Goal: Communication & Community: Answer question/provide support

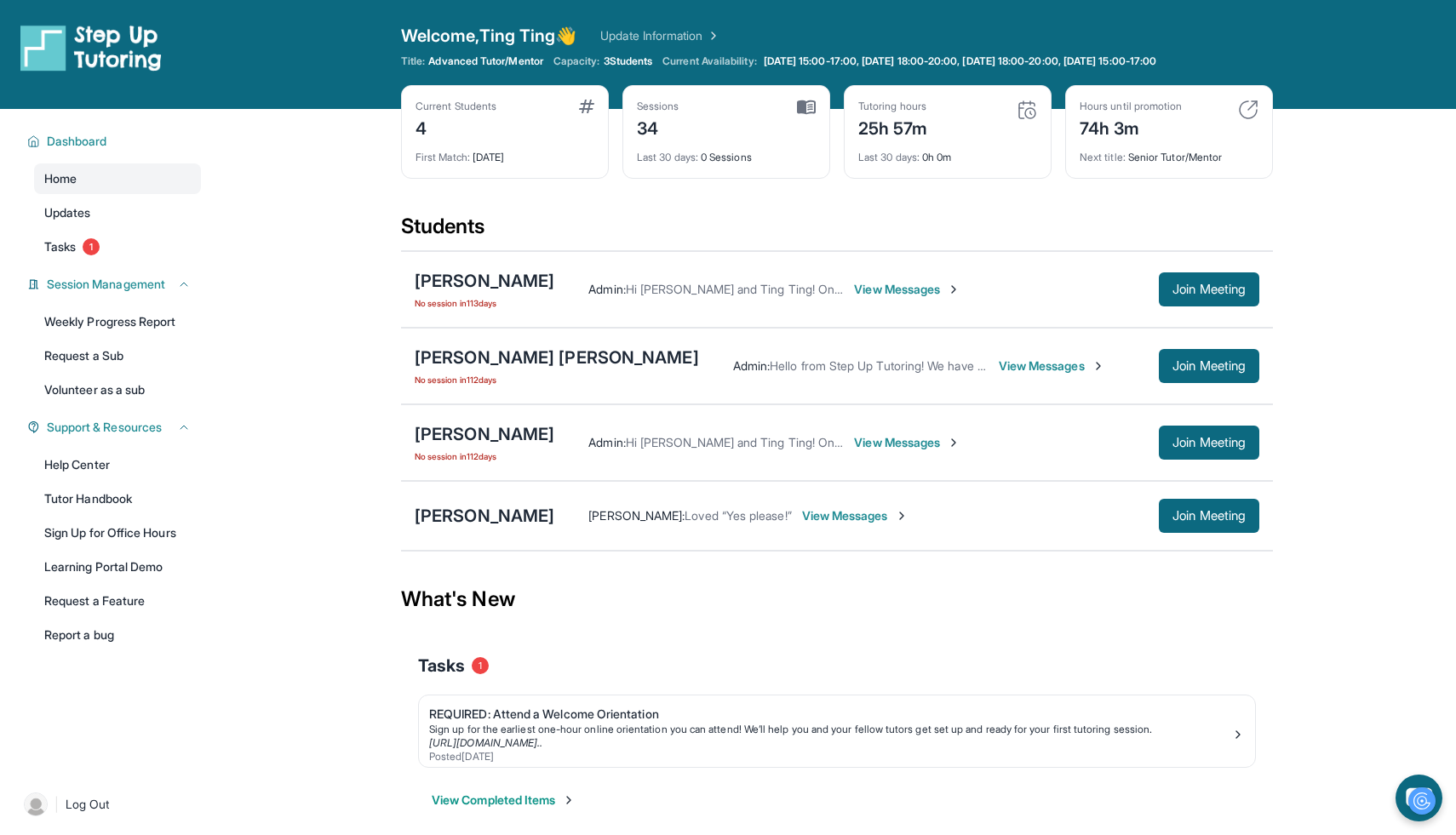
click at [999, 363] on span "View Messages" at bounding box center [1051, 365] width 106 height 17
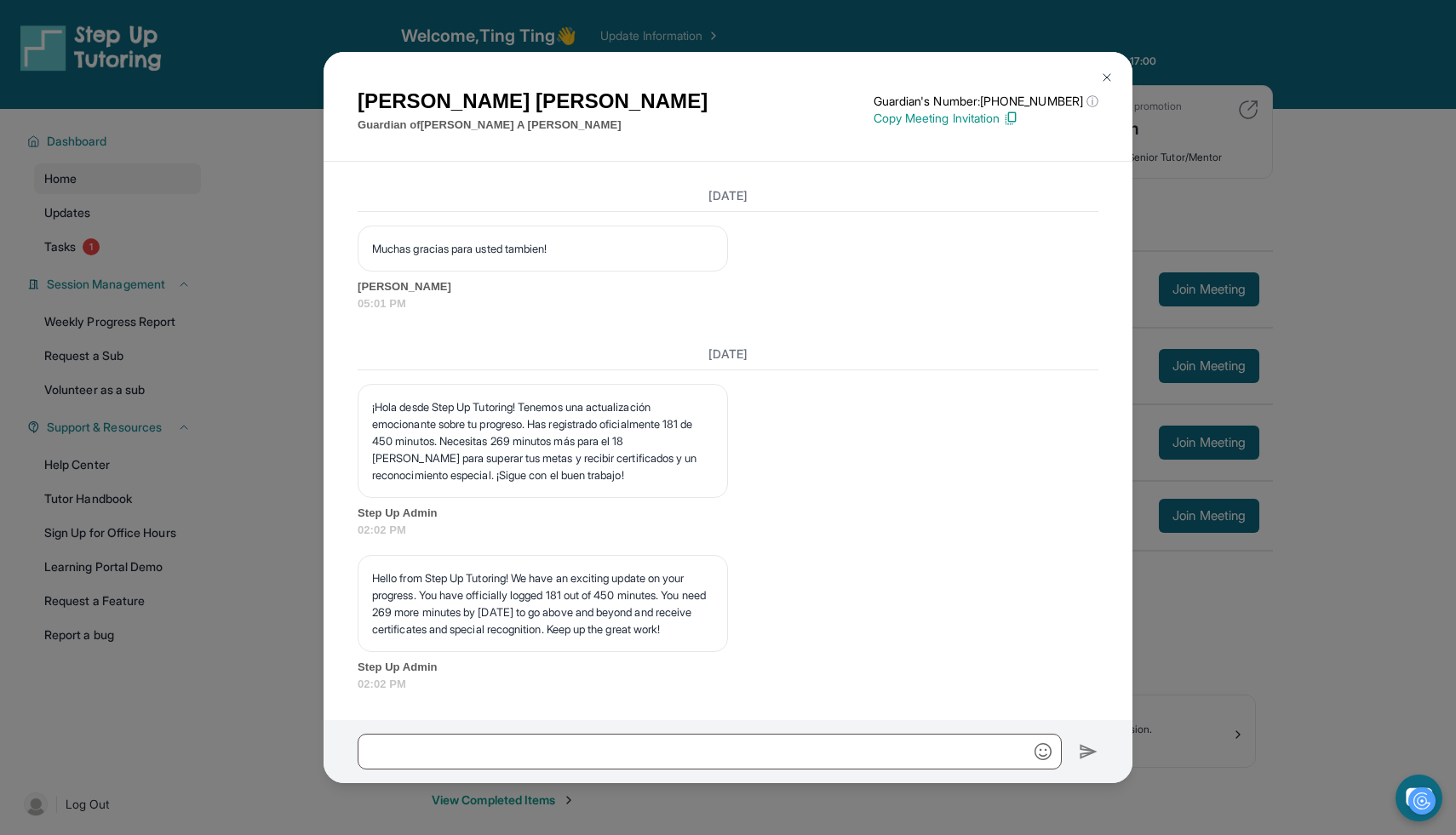
scroll to position [8466, 0]
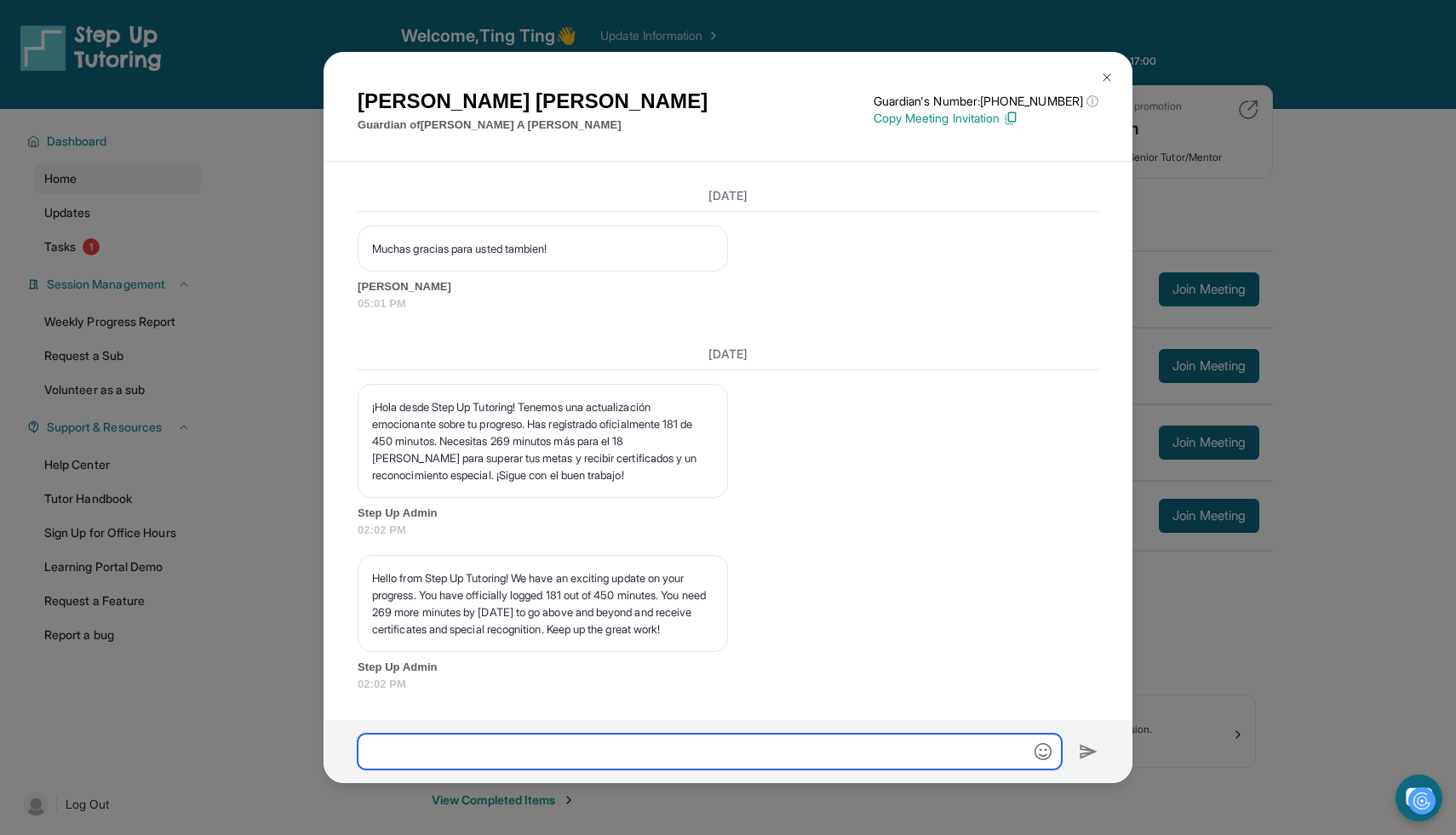
click at [867, 739] on input "text" at bounding box center [709, 752] width 704 height 36
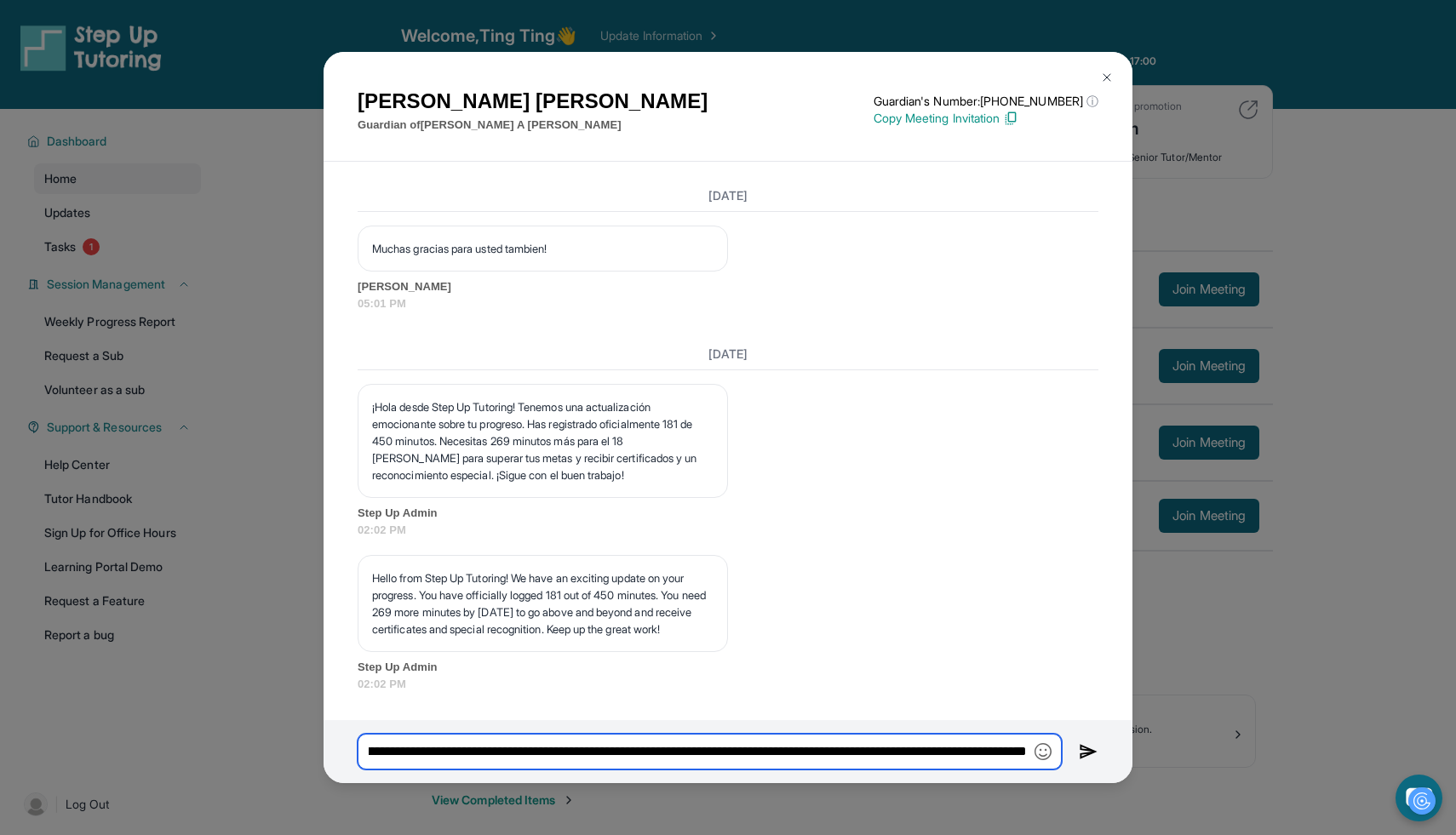
scroll to position [0, 462]
click at [732, 745] on input "**********" at bounding box center [709, 752] width 704 height 36
type input "**********"
click at [900, 750] on input "**********" at bounding box center [709, 752] width 704 height 36
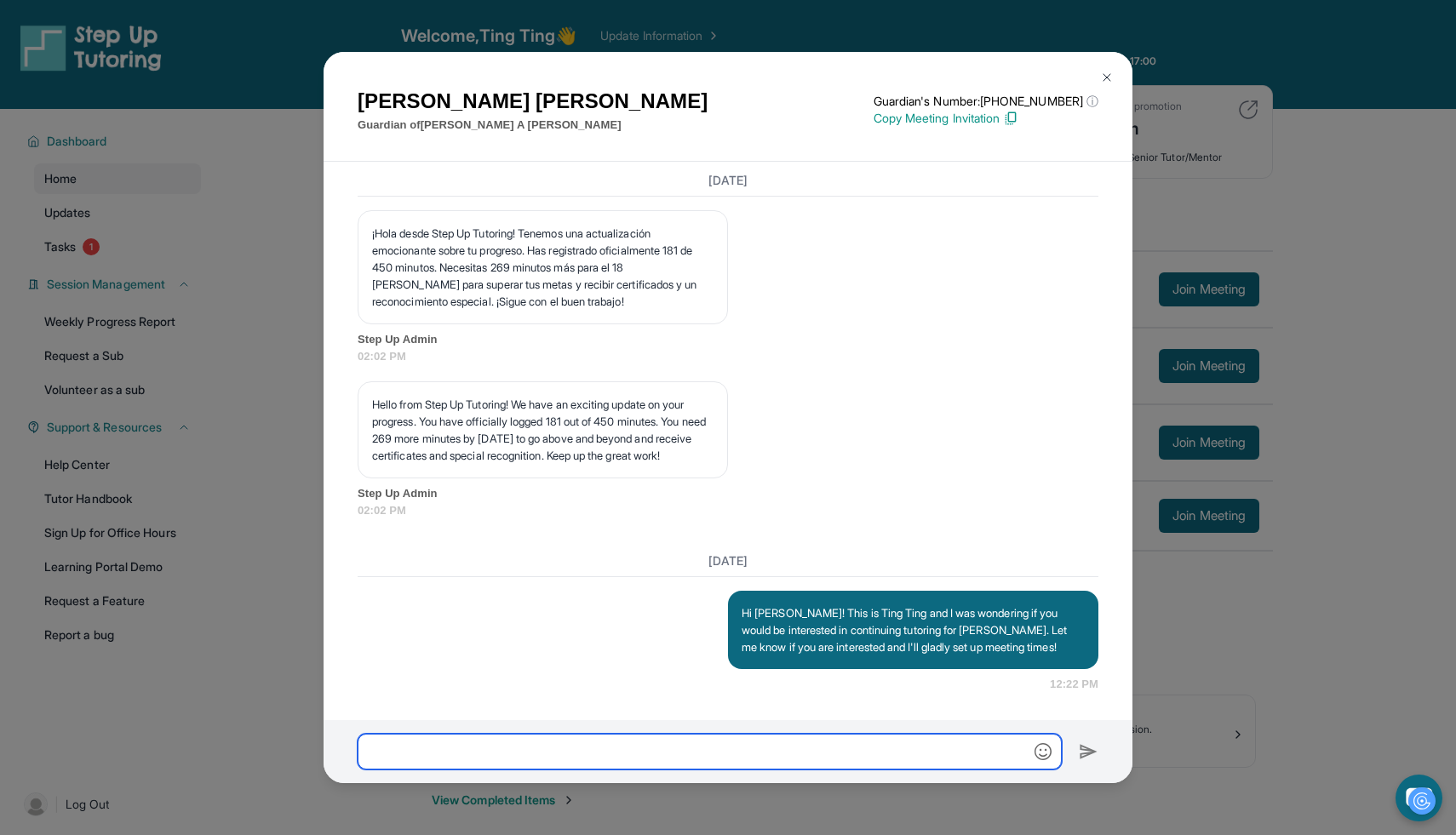
scroll to position [8640, 0]
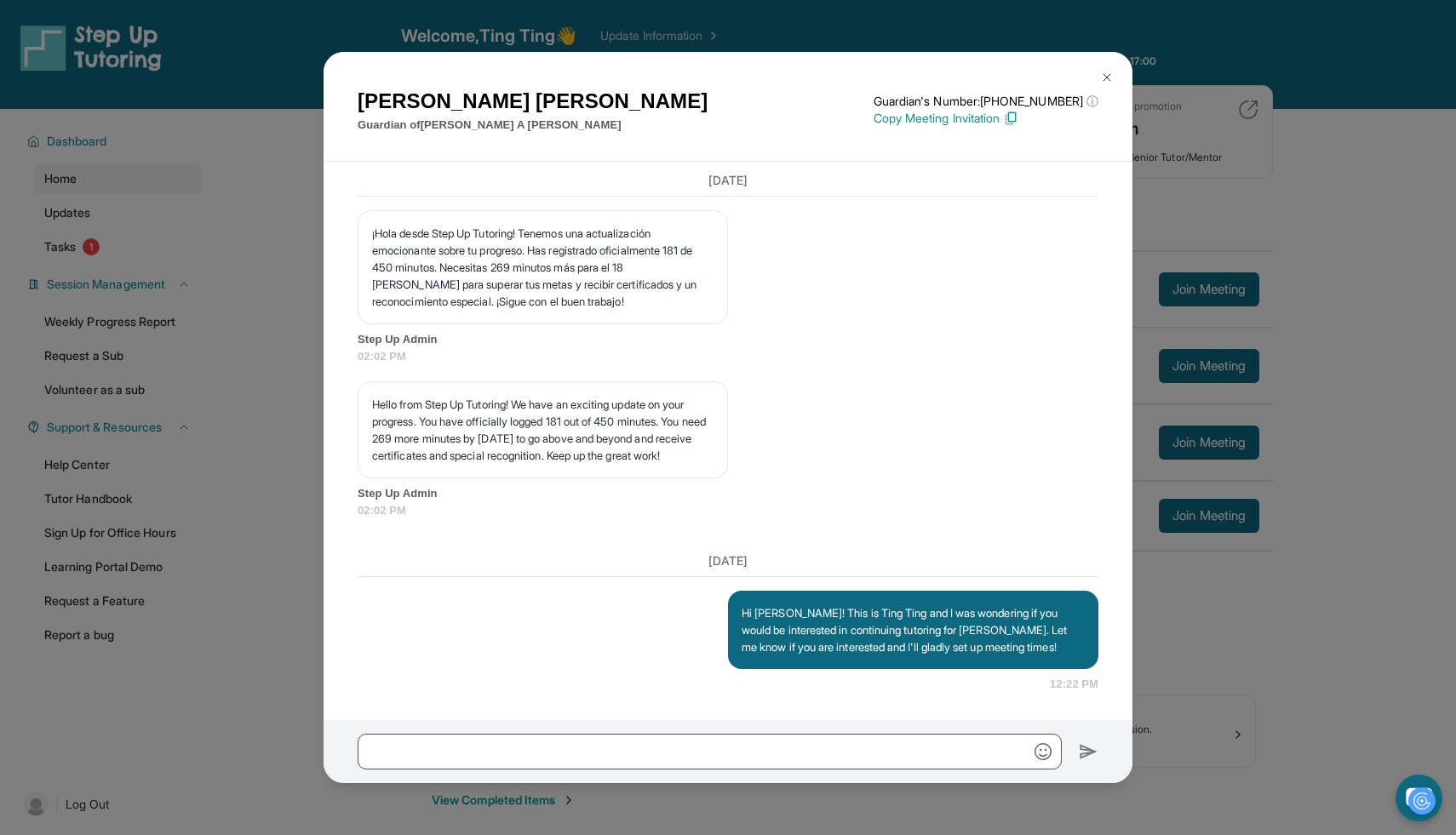
click at [1110, 75] on img at bounding box center [1106, 77] width 13 height 13
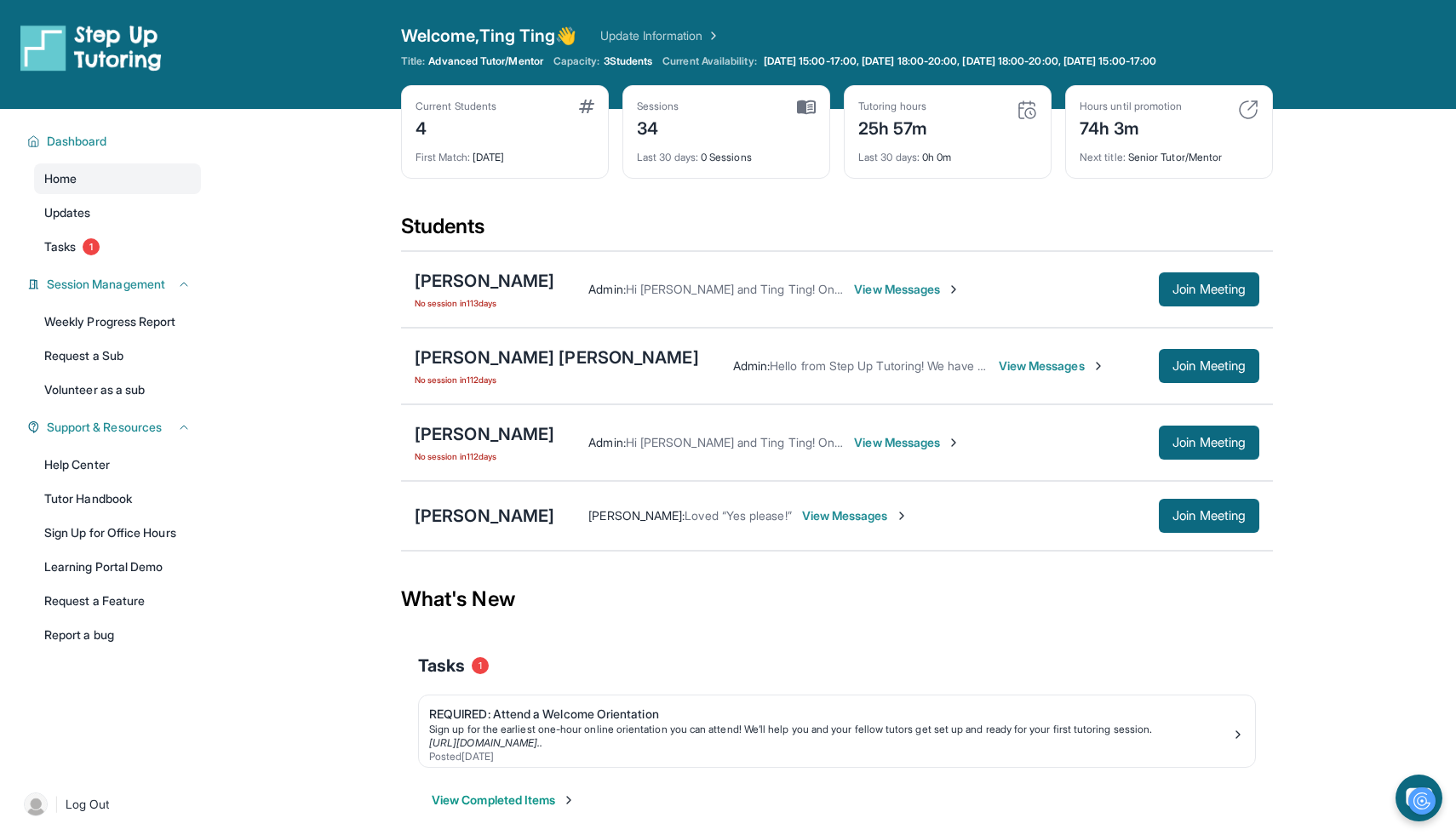
click at [879, 436] on span "View Messages" at bounding box center [906, 442] width 106 height 17
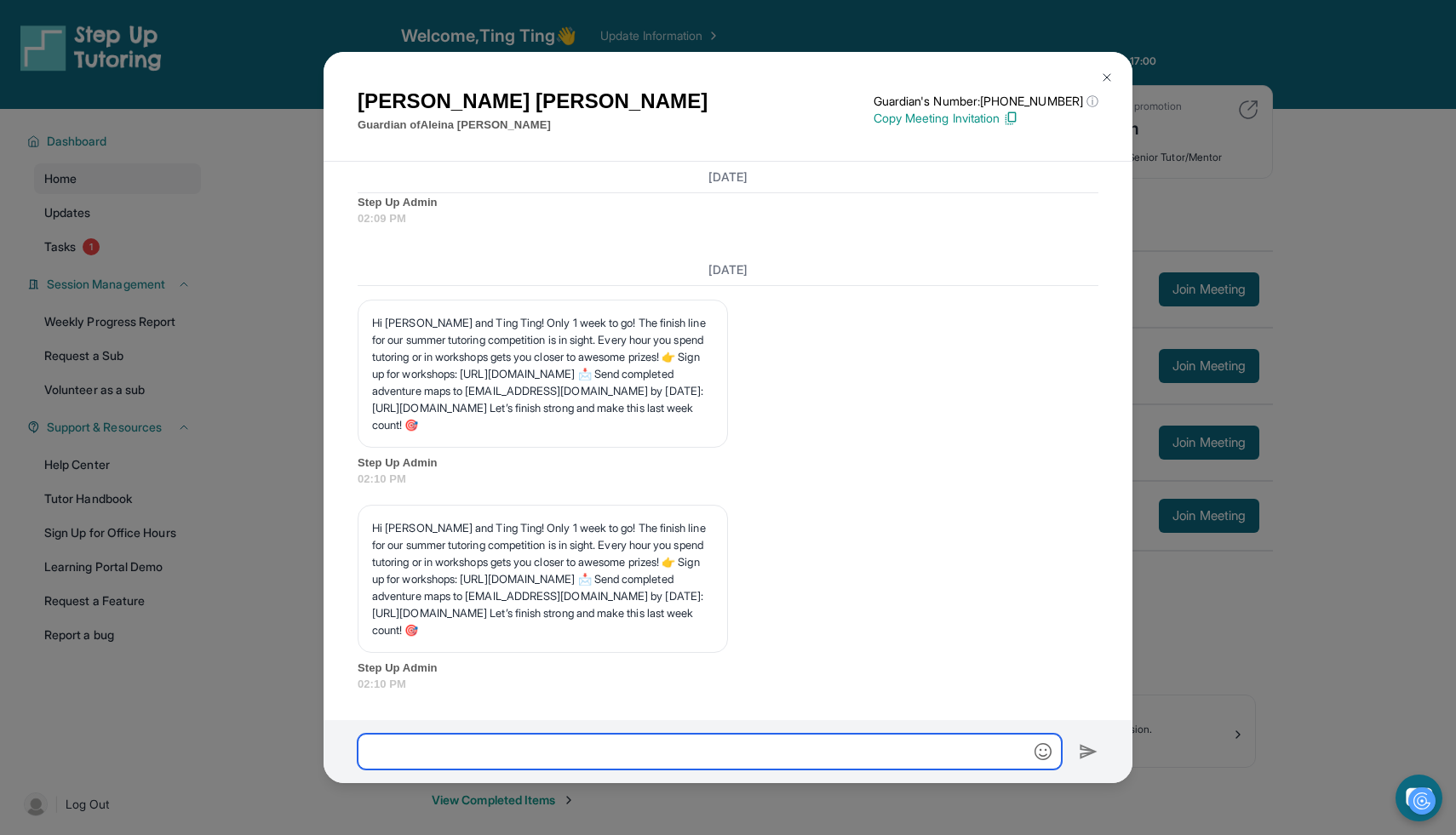
click at [704, 742] on input "text" at bounding box center [709, 752] width 704 height 36
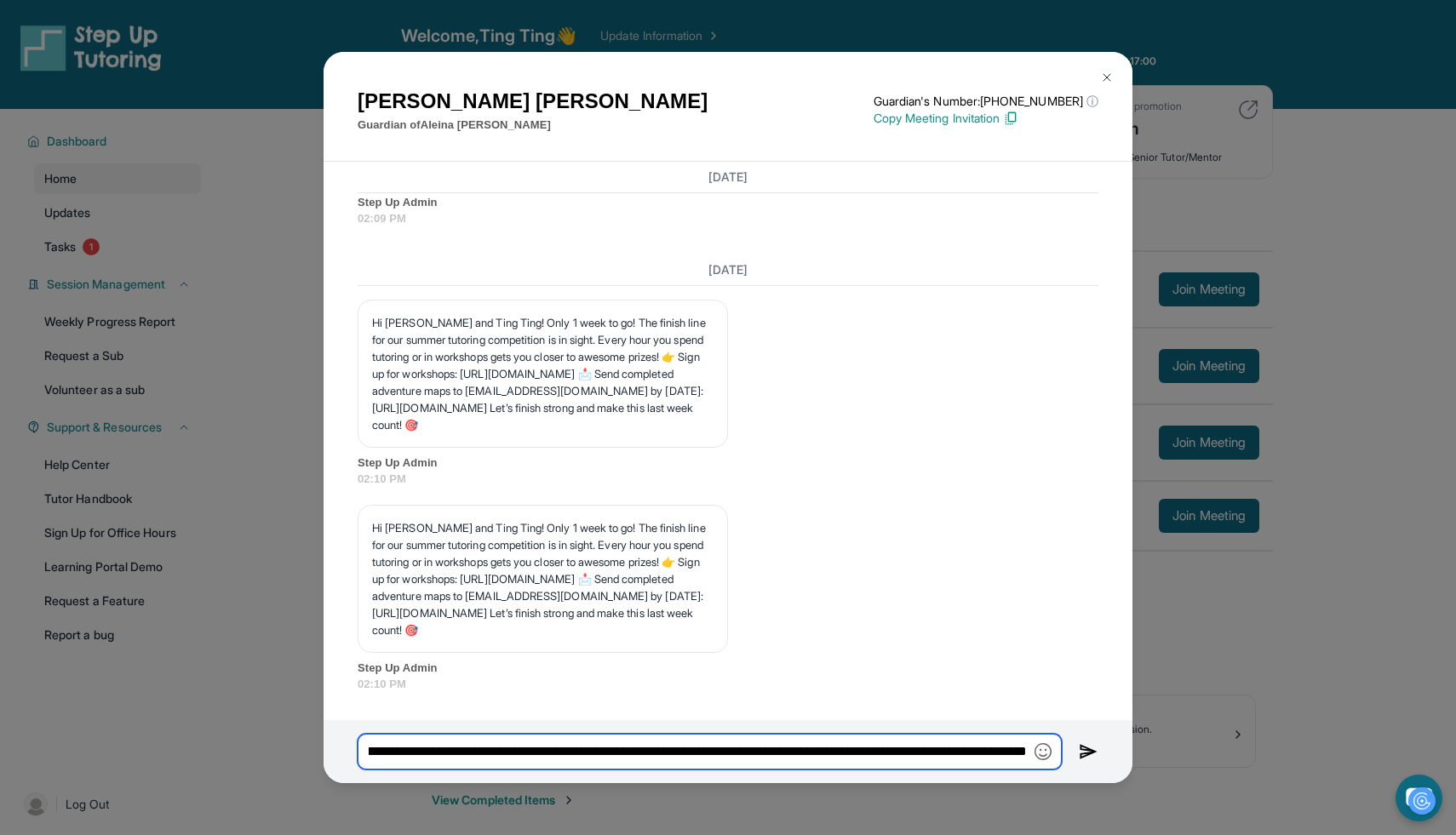
scroll to position [0, 269]
type input "**********"
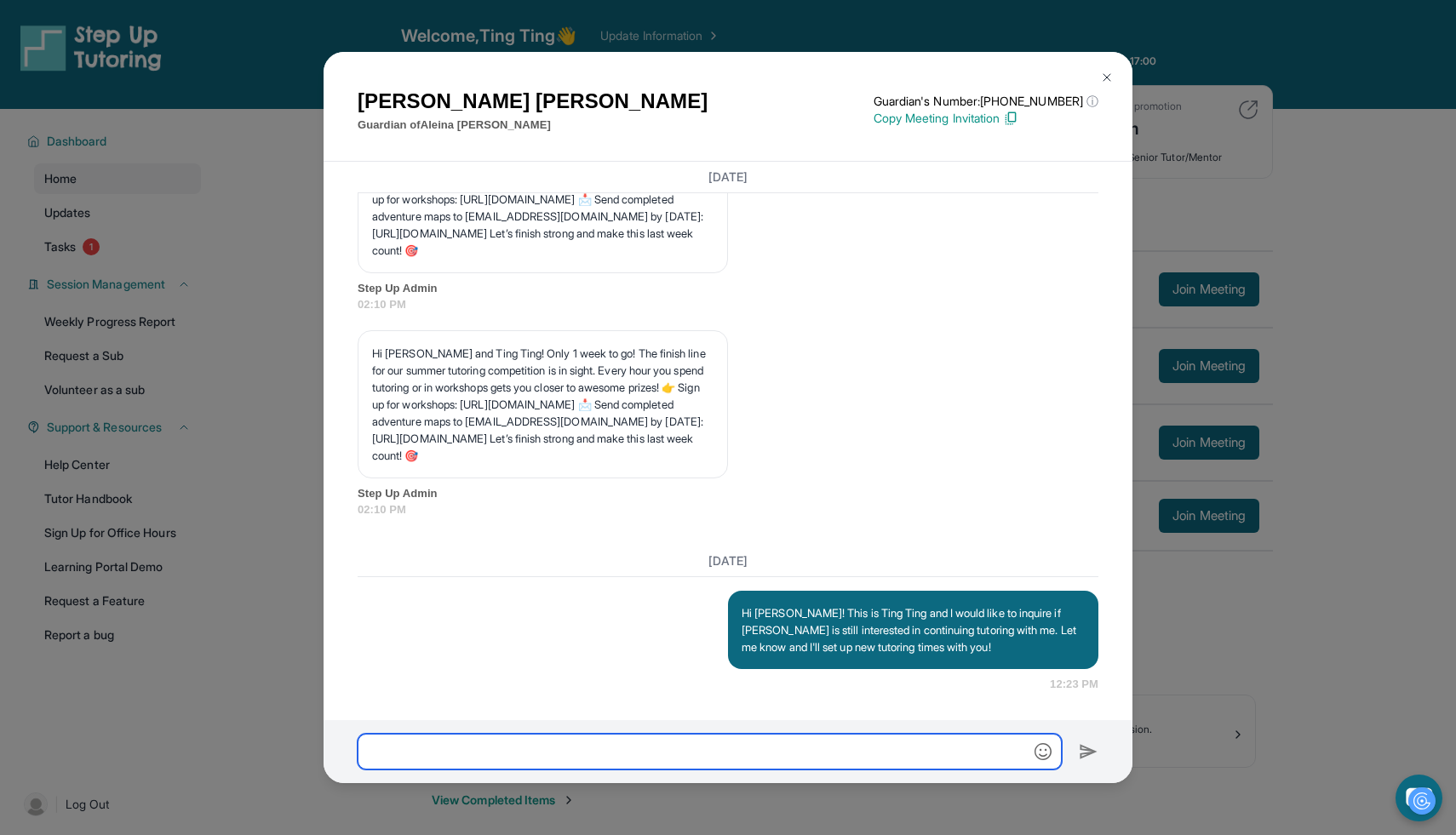
scroll to position [8955, 0]
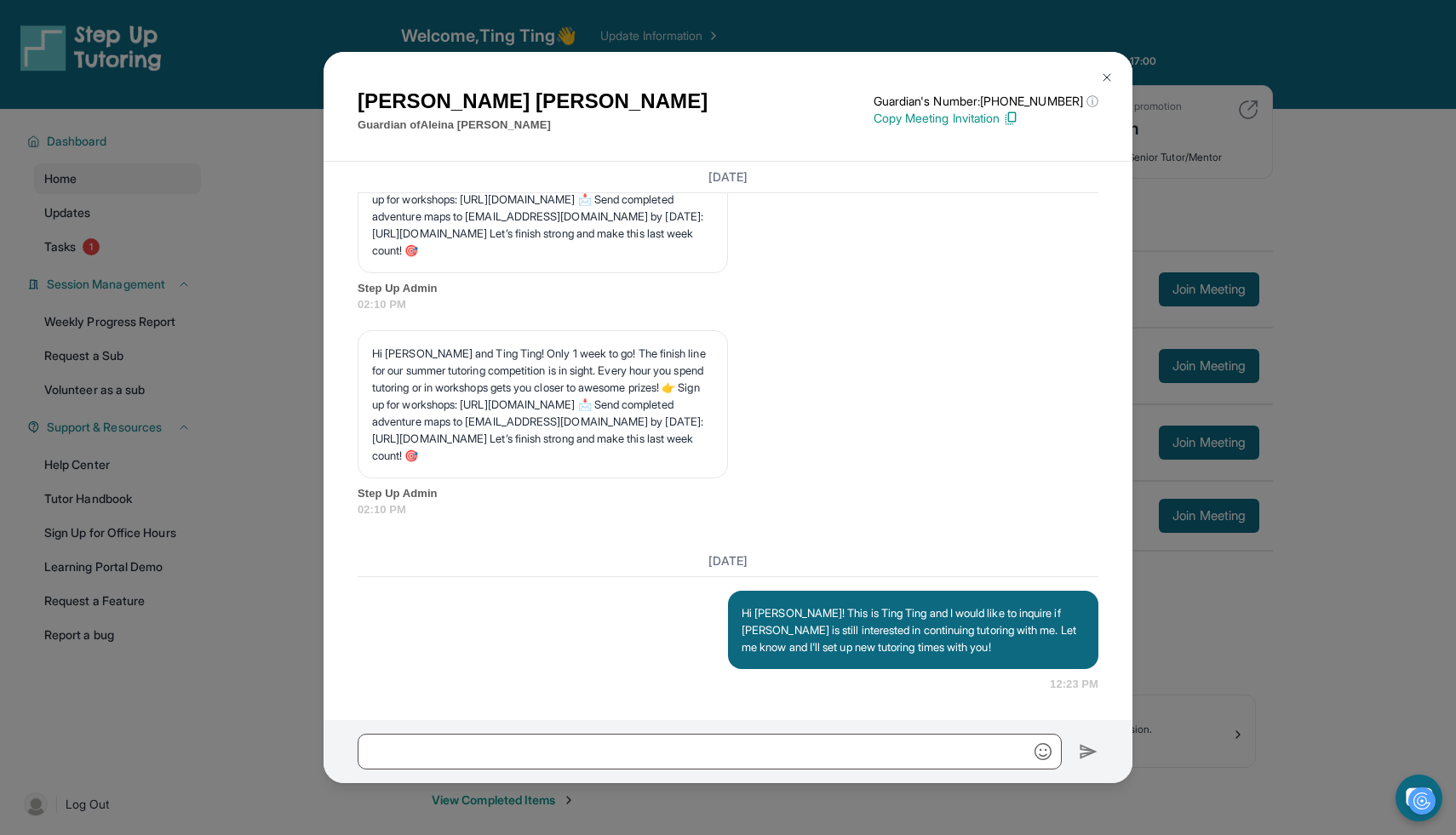
click at [1313, 491] on div "Monique Jimenez Guardian of Aleina Trevino Guardian's Number: +16283484657 ⓘ Th…" at bounding box center [728, 417] width 1456 height 835
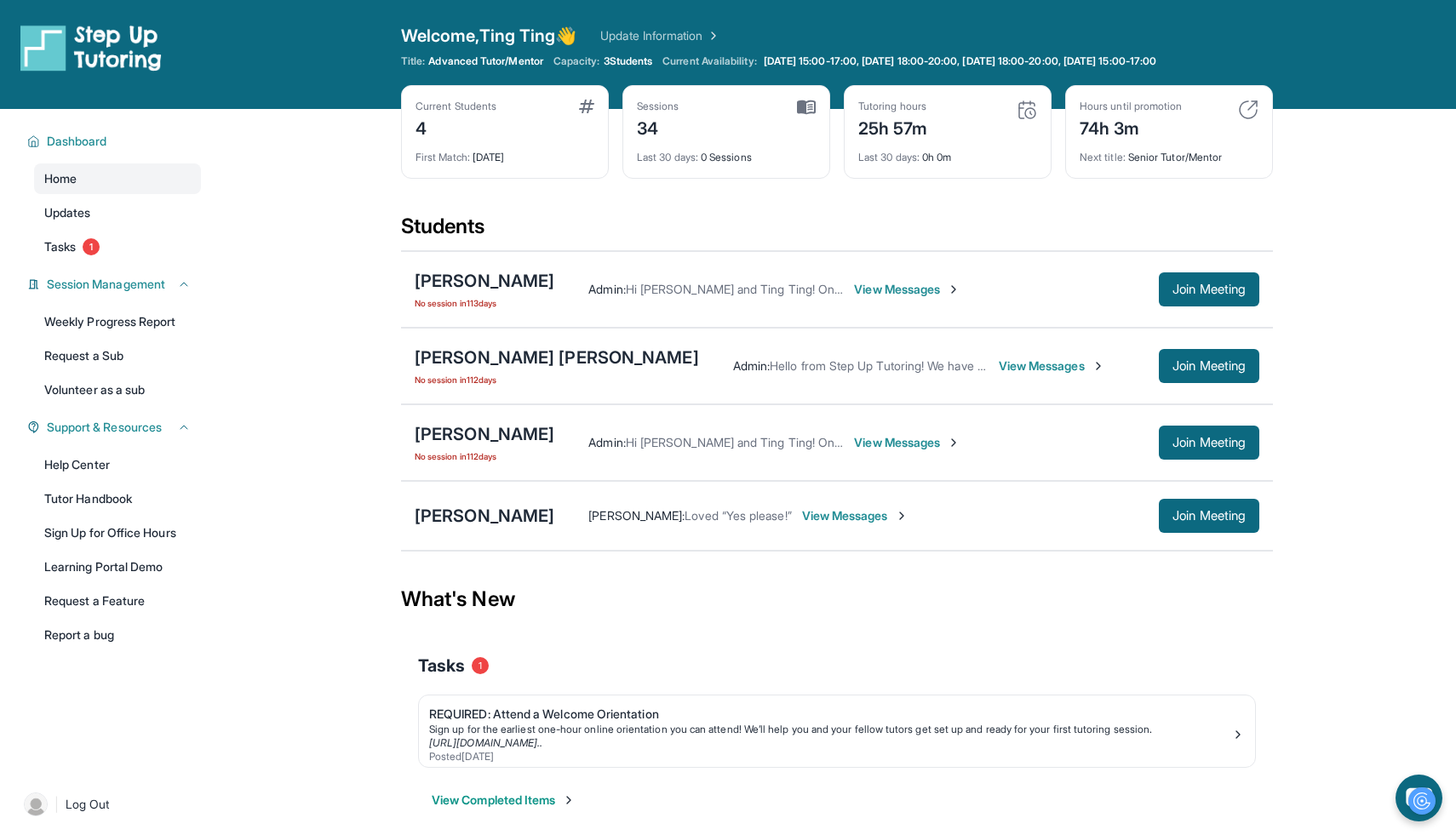
click at [653, 60] on span "3 Students" at bounding box center [627, 61] width 49 height 13
click at [1248, 104] on img at bounding box center [1247, 110] width 20 height 20
click at [999, 372] on span "View Messages" at bounding box center [1051, 365] width 106 height 17
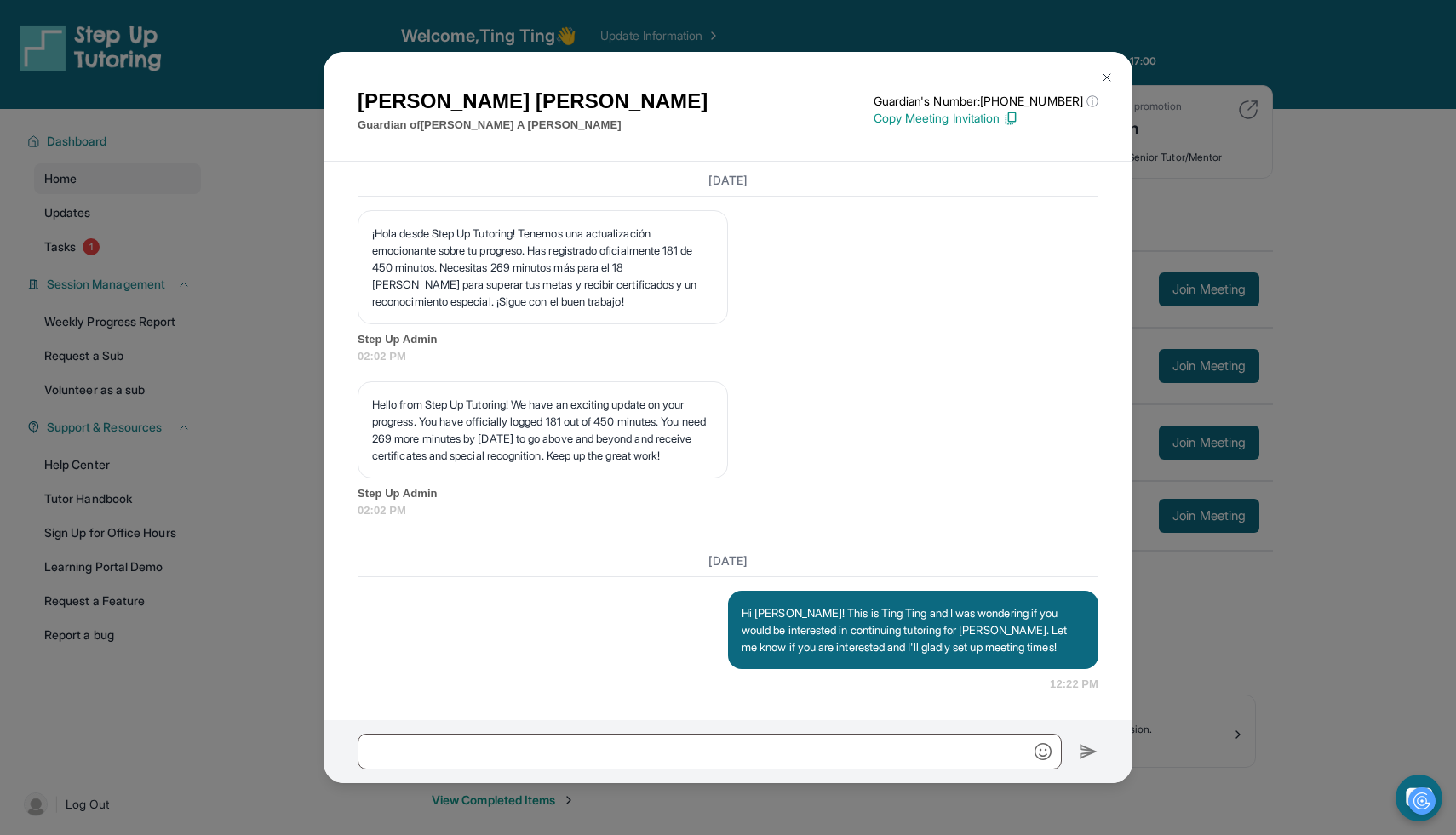
scroll to position [109, 0]
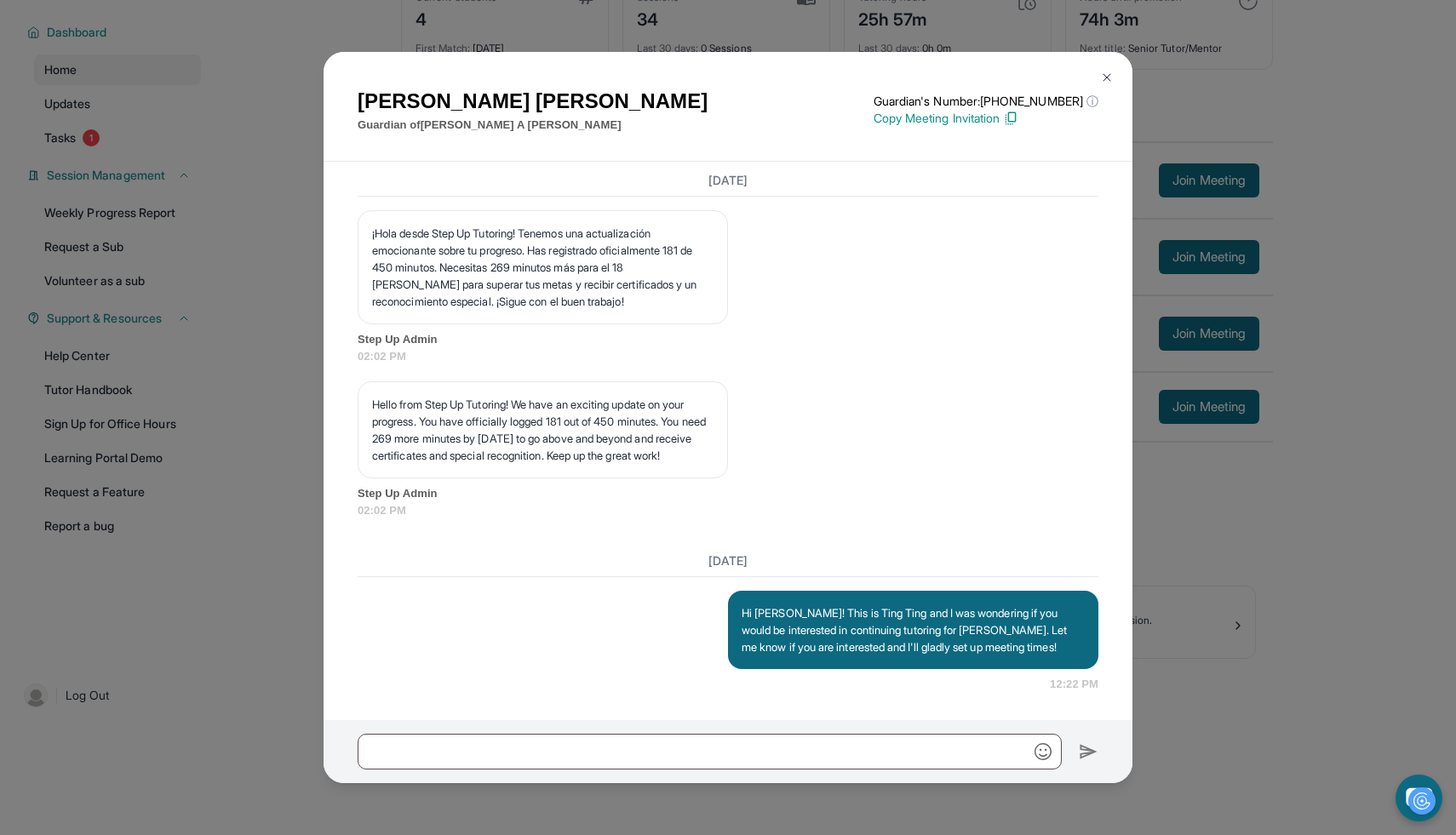
click at [1269, 74] on div "Yesenia Castro Guardian of Erick A Medrano Castro Guardian's Number: +168920738…" at bounding box center [728, 417] width 1456 height 835
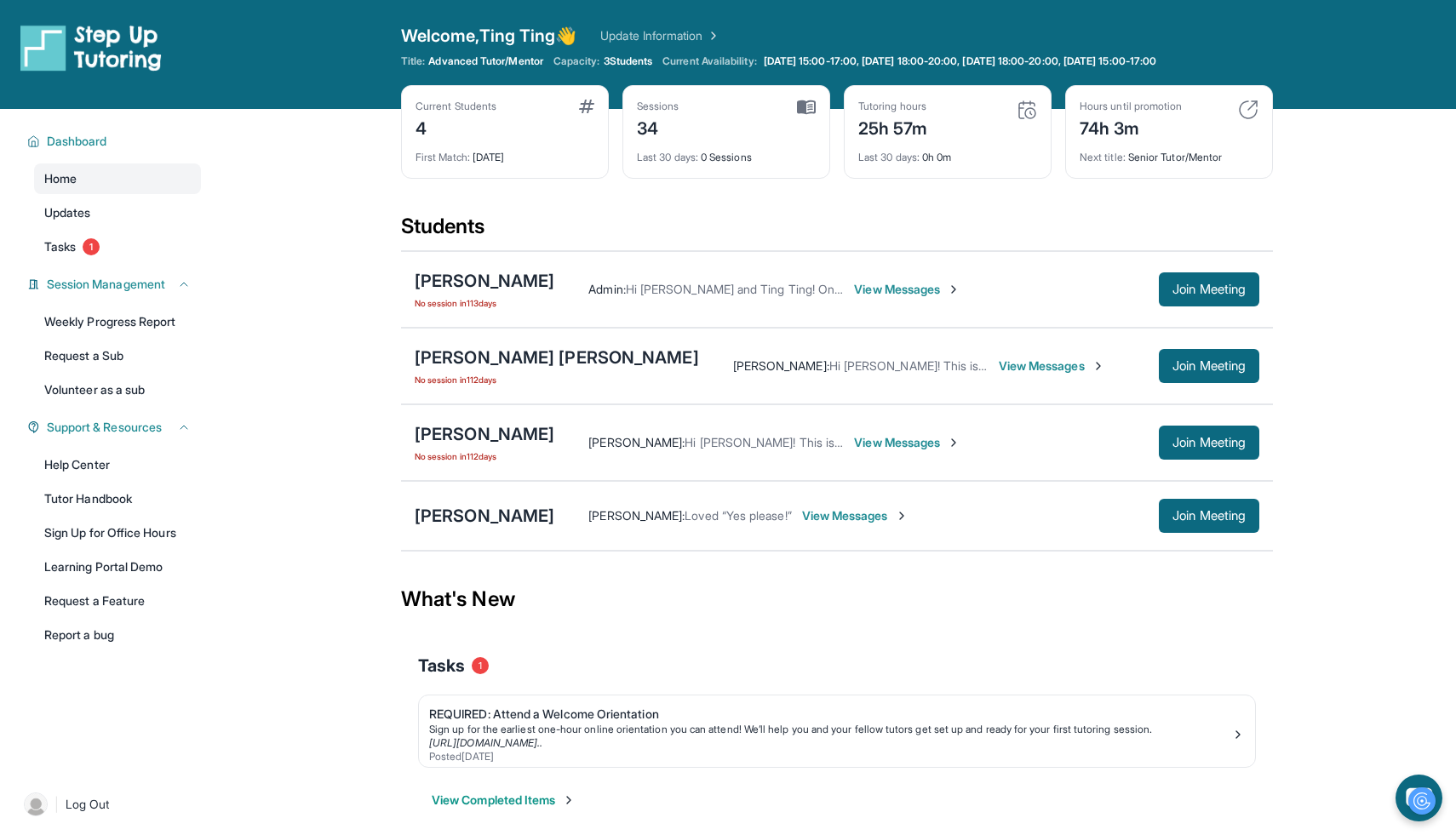
click at [684, 29] on link "Update Information" at bounding box center [660, 36] width 119 height 17
